Goal: Book appointment/travel/reservation

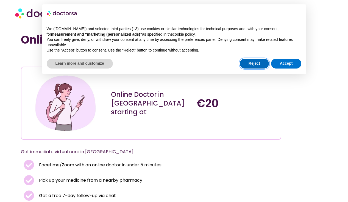
click at [254, 64] on button "Reject" at bounding box center [254, 64] width 29 height 10
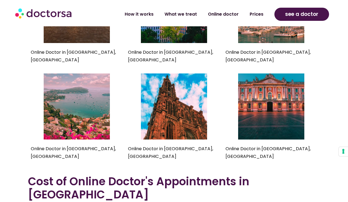
scroll to position [2104, 0]
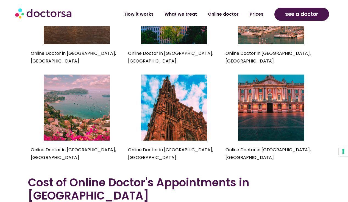
click at [53, 14] on img at bounding box center [44, 13] width 58 height 16
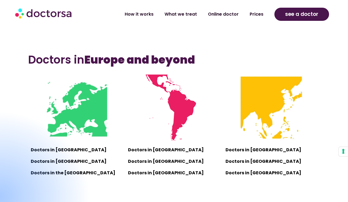
scroll to position [338, 0]
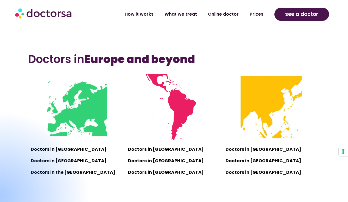
click at [51, 149] on div at bounding box center [0, 197] width 181 height 172
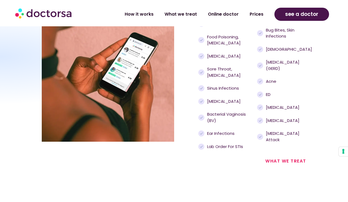
scroll to position [596, 0]
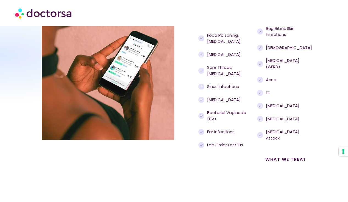
click at [278, 163] on link "what we treat" at bounding box center [285, 160] width 41 height 6
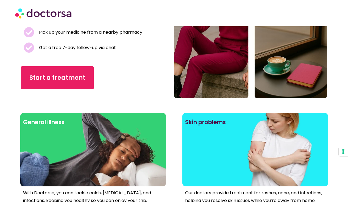
click at [127, 171] on div at bounding box center [93, 159] width 140 height 49
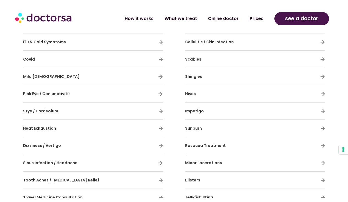
scroll to position [813, 0]
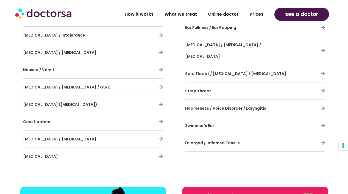
click at [244, 106] on span "Hoarseness / Voice Disorder / Laryngitis" at bounding box center [225, 108] width 81 height 5
click at [323, 106] on icon at bounding box center [323, 108] width 5 height 5
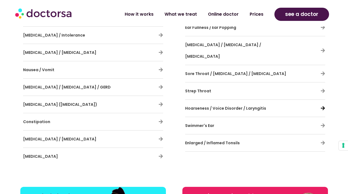
click at [321, 106] on icon at bounding box center [323, 108] width 5 height 5
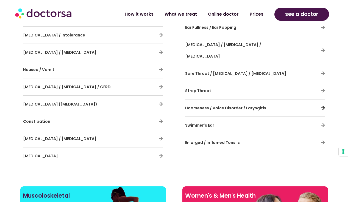
click at [323, 106] on icon at bounding box center [323, 108] width 5 height 5
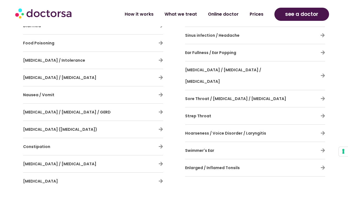
scroll to position [792, 0]
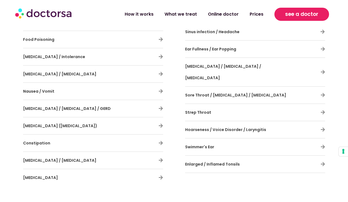
click at [306, 13] on span "see a doctor" at bounding box center [301, 14] width 33 height 9
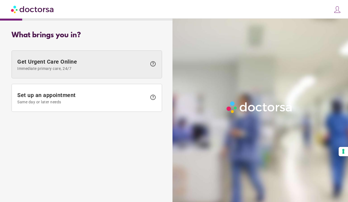
click at [74, 64] on span "Get Urgent Care Online Immediate primary care, 24/7" at bounding box center [82, 65] width 130 height 12
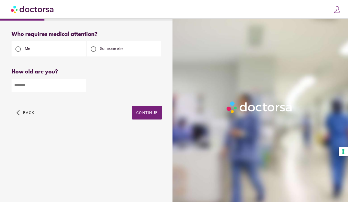
click at [92, 48] on div at bounding box center [93, 48] width 5 height 5
click at [60, 88] on input "number" at bounding box center [49, 85] width 74 height 13
type input "**"
click at [148, 114] on span "Continue" at bounding box center [146, 113] width 21 height 4
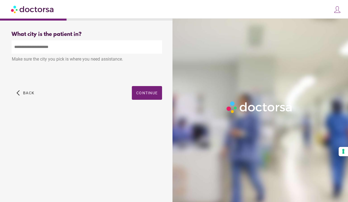
click at [120, 49] on input "text" at bounding box center [87, 46] width 151 height 13
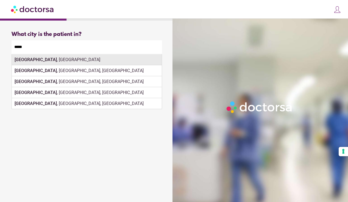
click at [129, 62] on div "Paris , France" at bounding box center [87, 59] width 150 height 11
type input "**********"
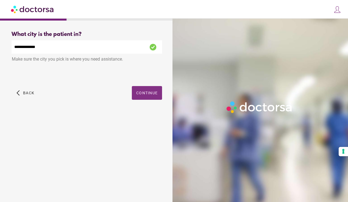
click at [147, 94] on span "Continue" at bounding box center [146, 93] width 21 height 4
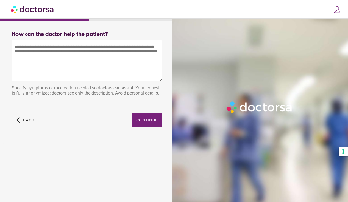
click at [136, 50] on textarea at bounding box center [87, 60] width 151 height 41
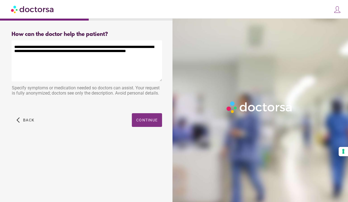
type textarea "**********"
click at [148, 118] on span "Continue" at bounding box center [146, 120] width 21 height 4
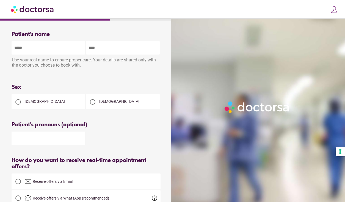
click at [18, 103] on div at bounding box center [17, 101] width 5 height 5
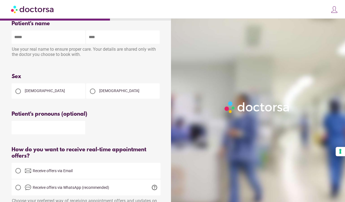
scroll to position [12, 0]
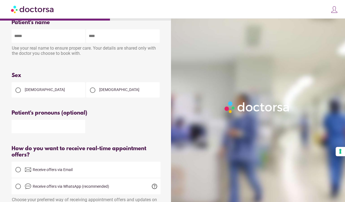
click at [16, 11] on img at bounding box center [32, 9] width 43 height 12
